Goal: Information Seeking & Learning: Stay updated

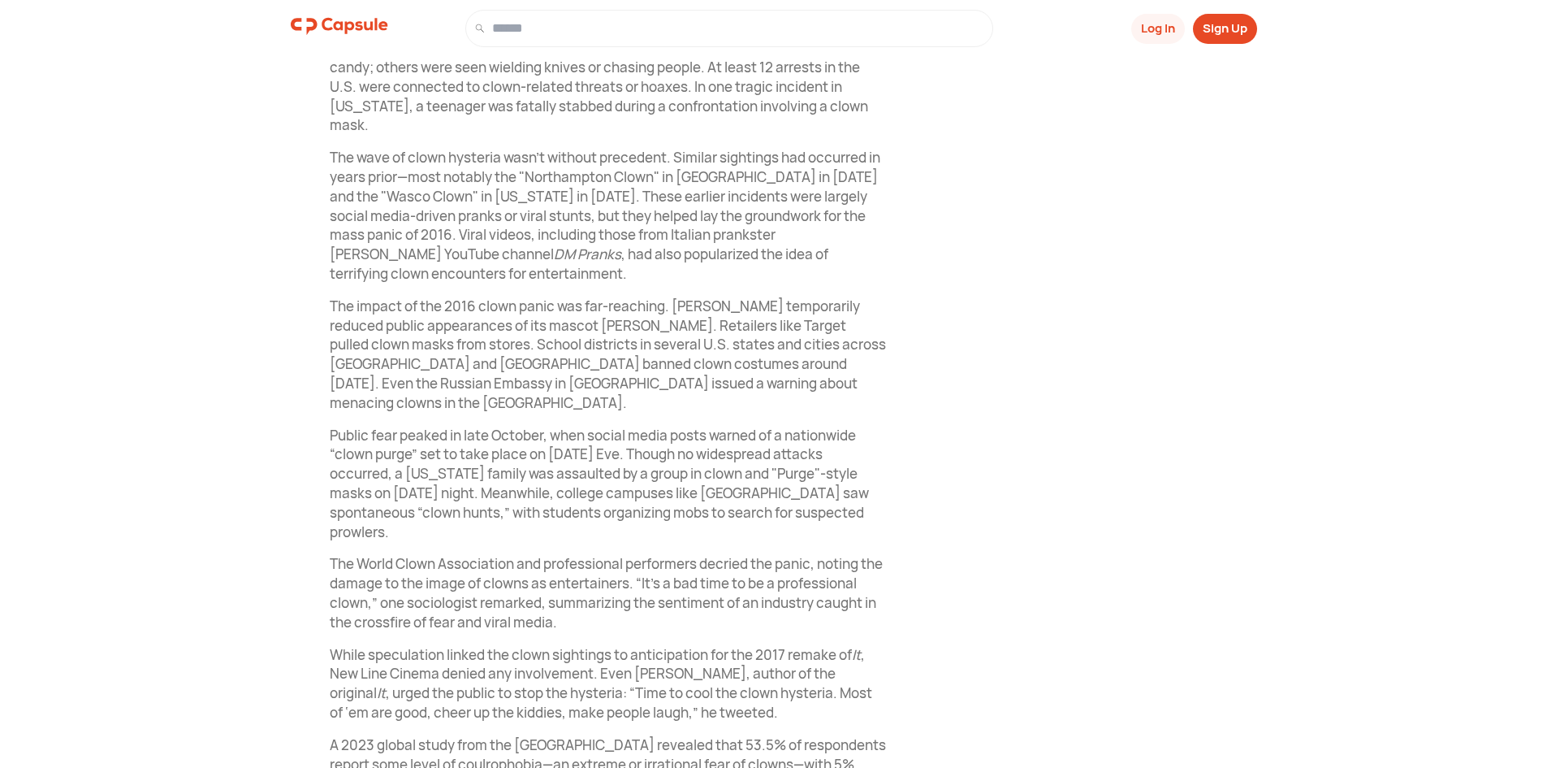
scroll to position [1055, 0]
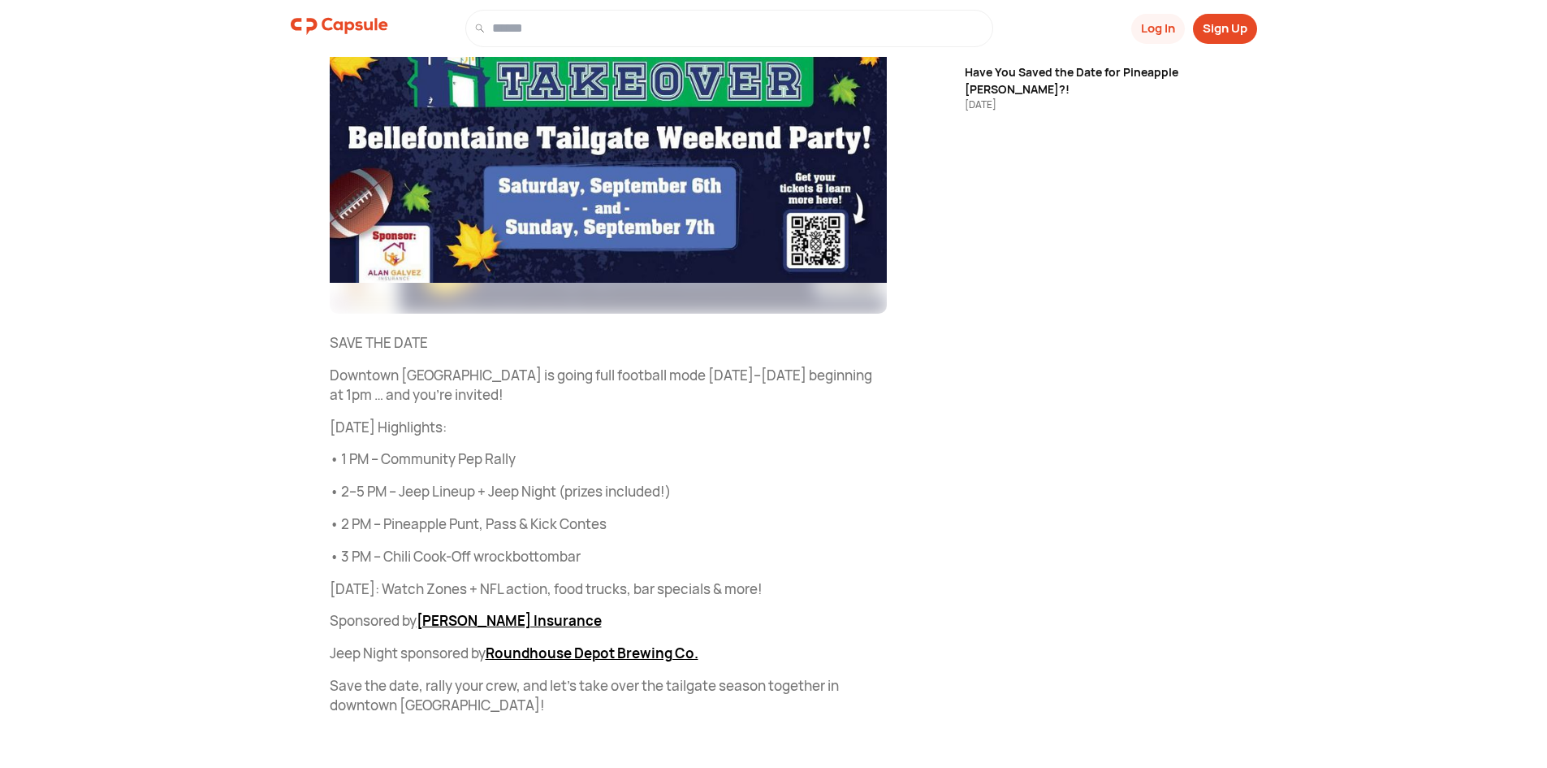
scroll to position [385, 0]
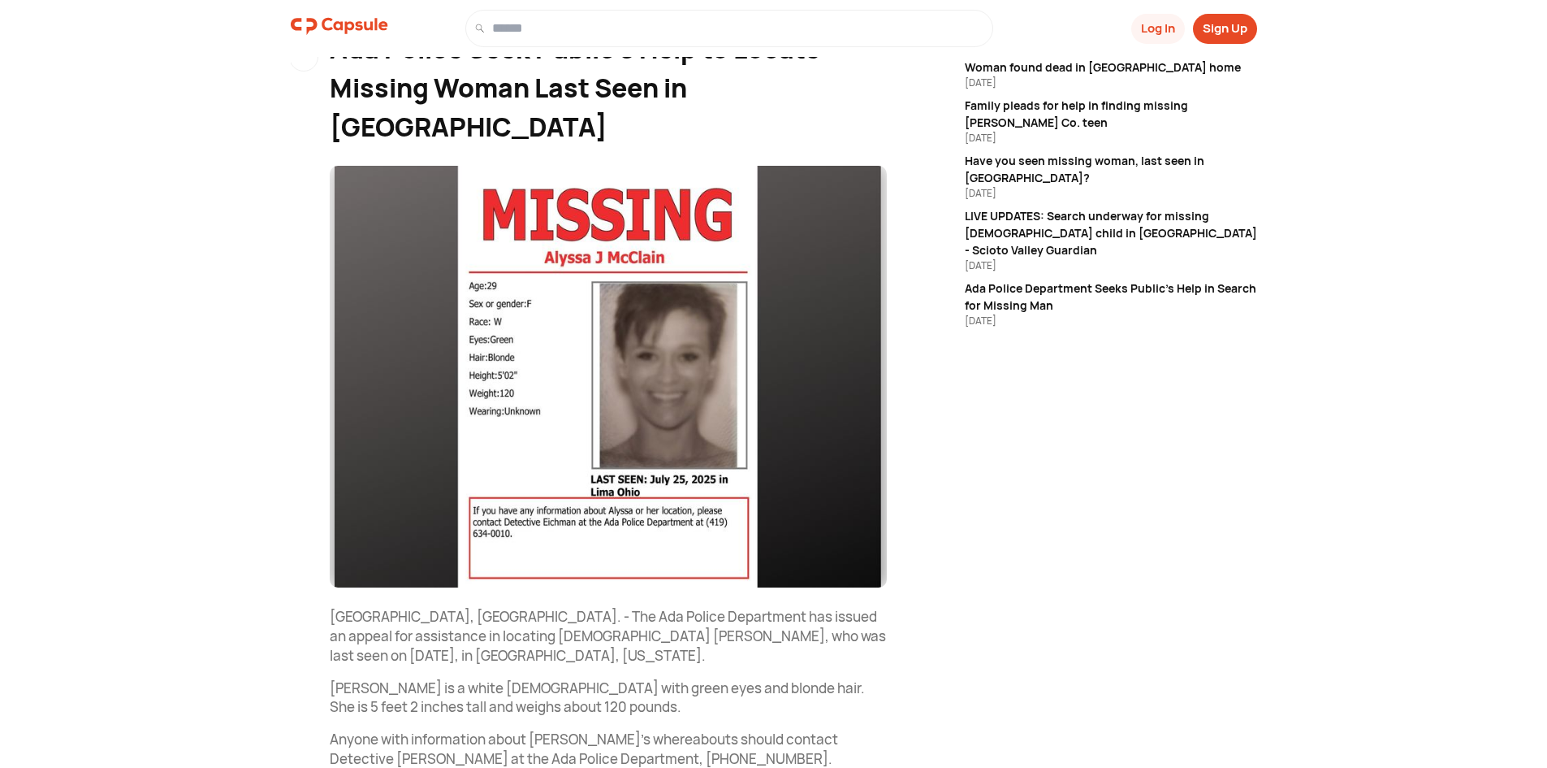
scroll to position [103, 0]
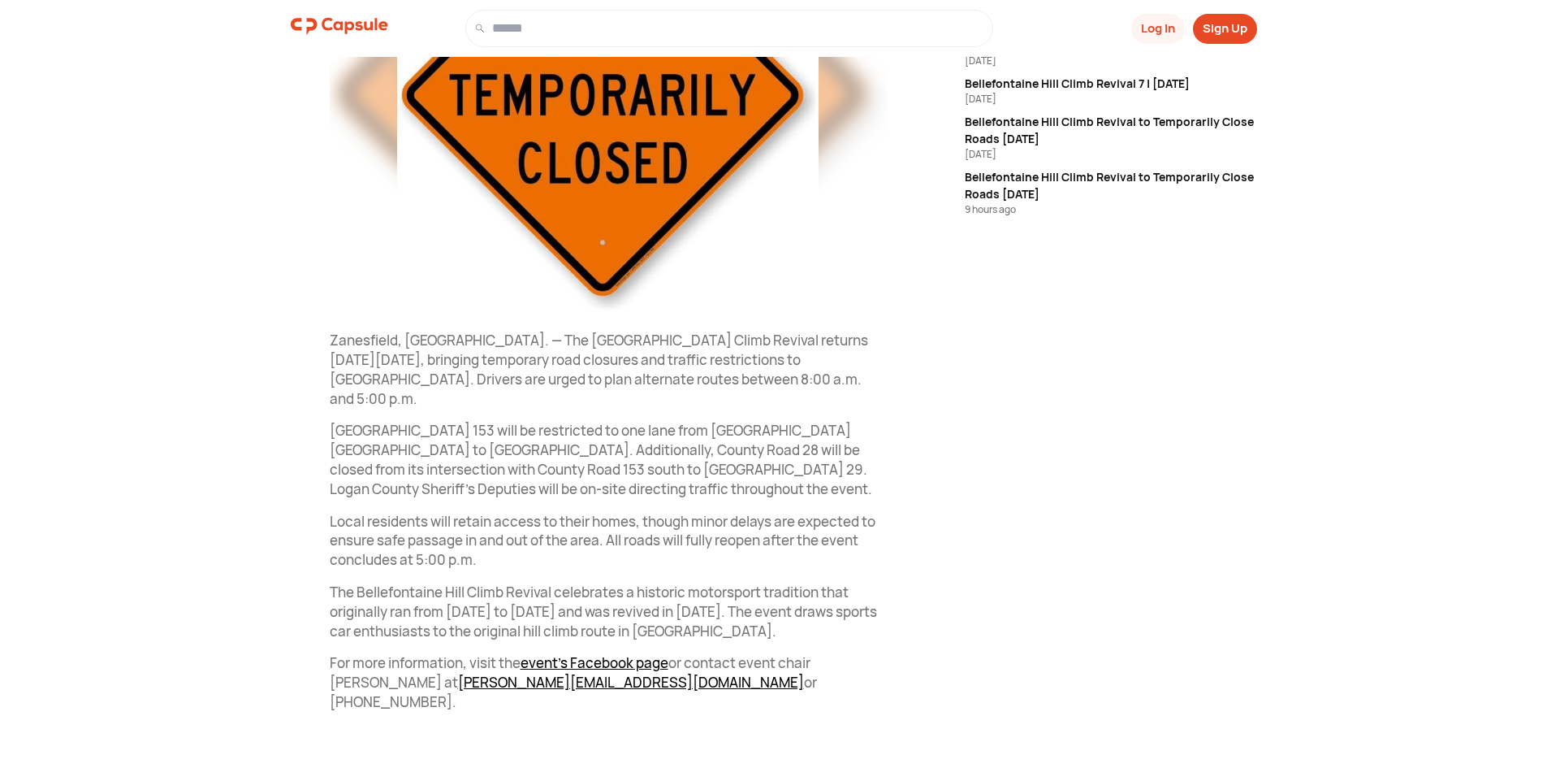
scroll to position [384, 0]
